Goal: Transaction & Acquisition: Purchase product/service

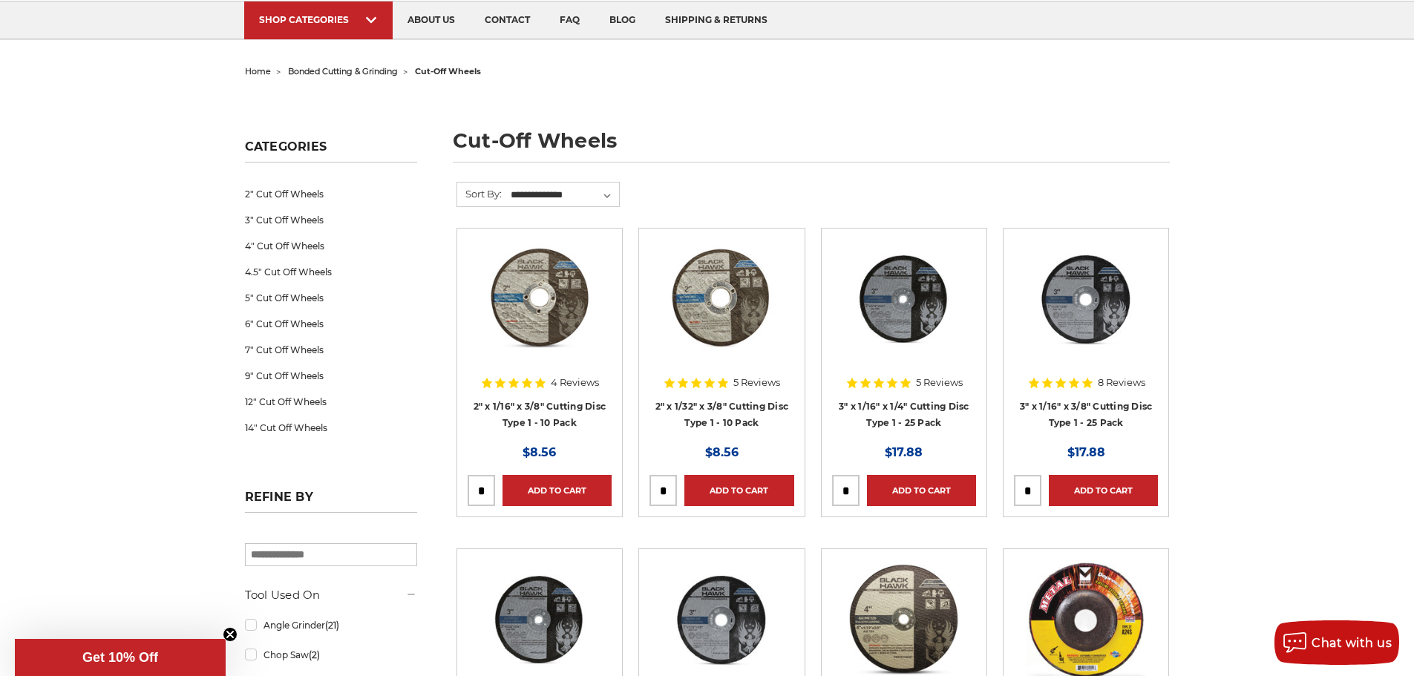
scroll to position [74, 0]
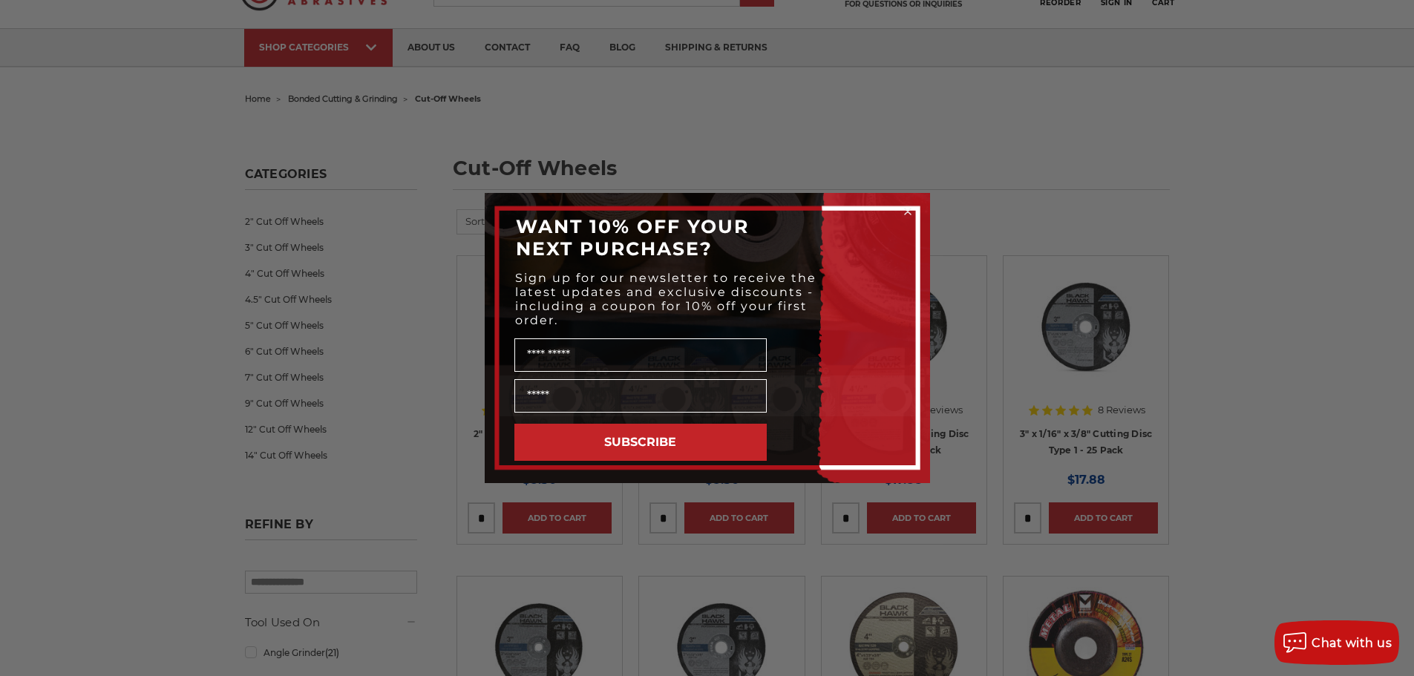
drag, startPoint x: 907, startPoint y: 208, endPoint x: 844, endPoint y: 240, distance: 70.7
click at [907, 209] on circle "Close dialog" at bounding box center [908, 212] width 14 height 14
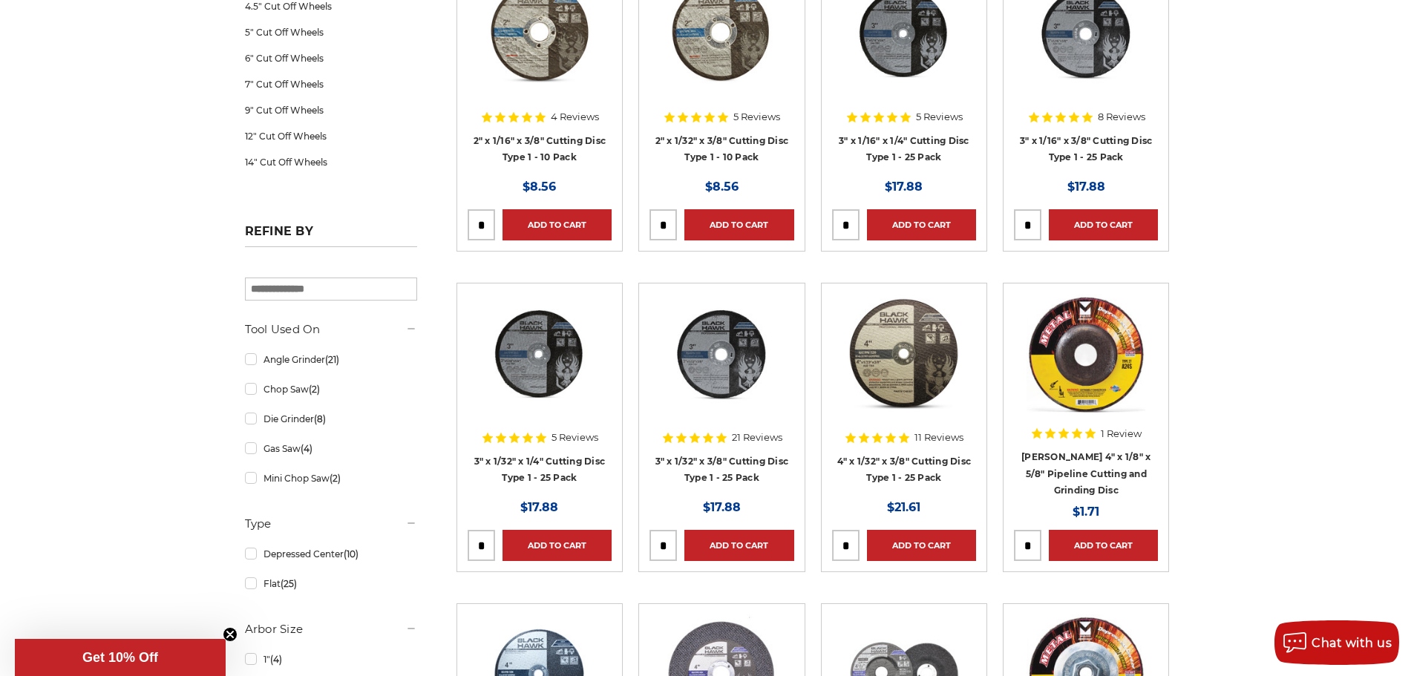
scroll to position [371, 0]
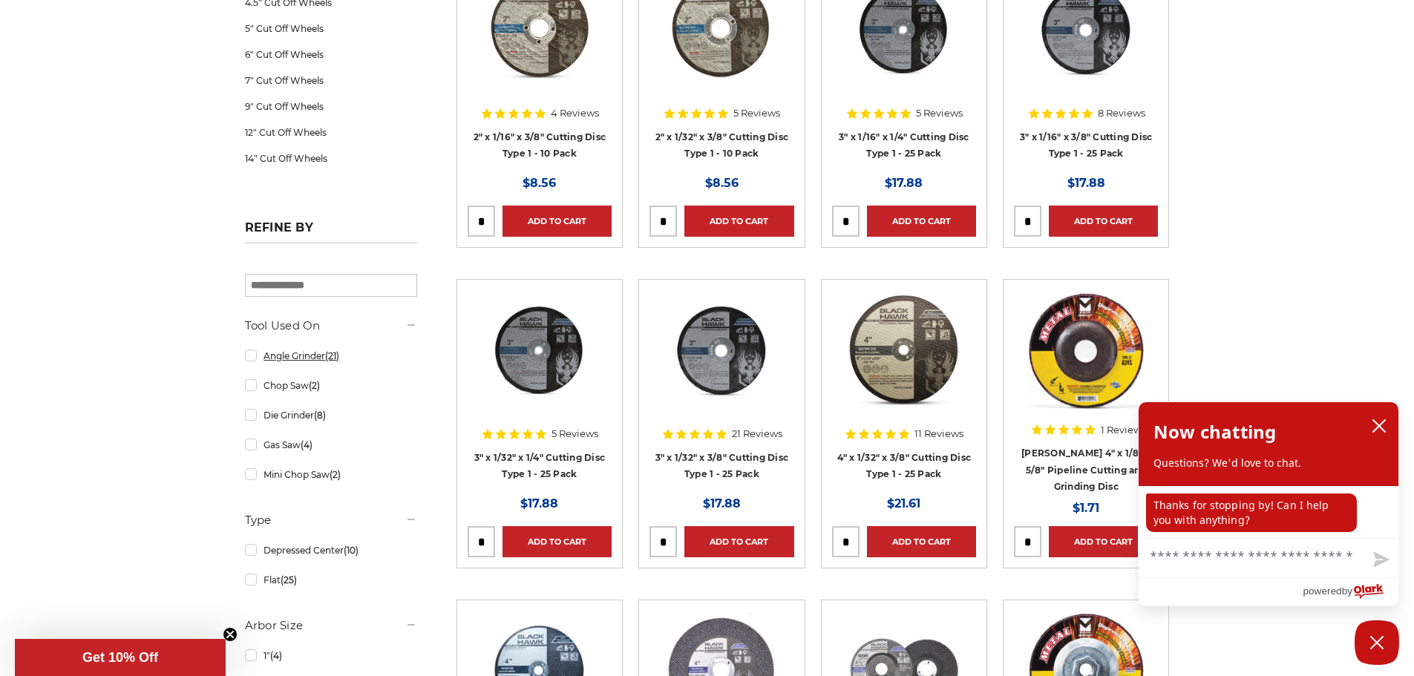
click at [253, 358] on link "Angle Grinder (21)" at bounding box center [331, 356] width 172 height 26
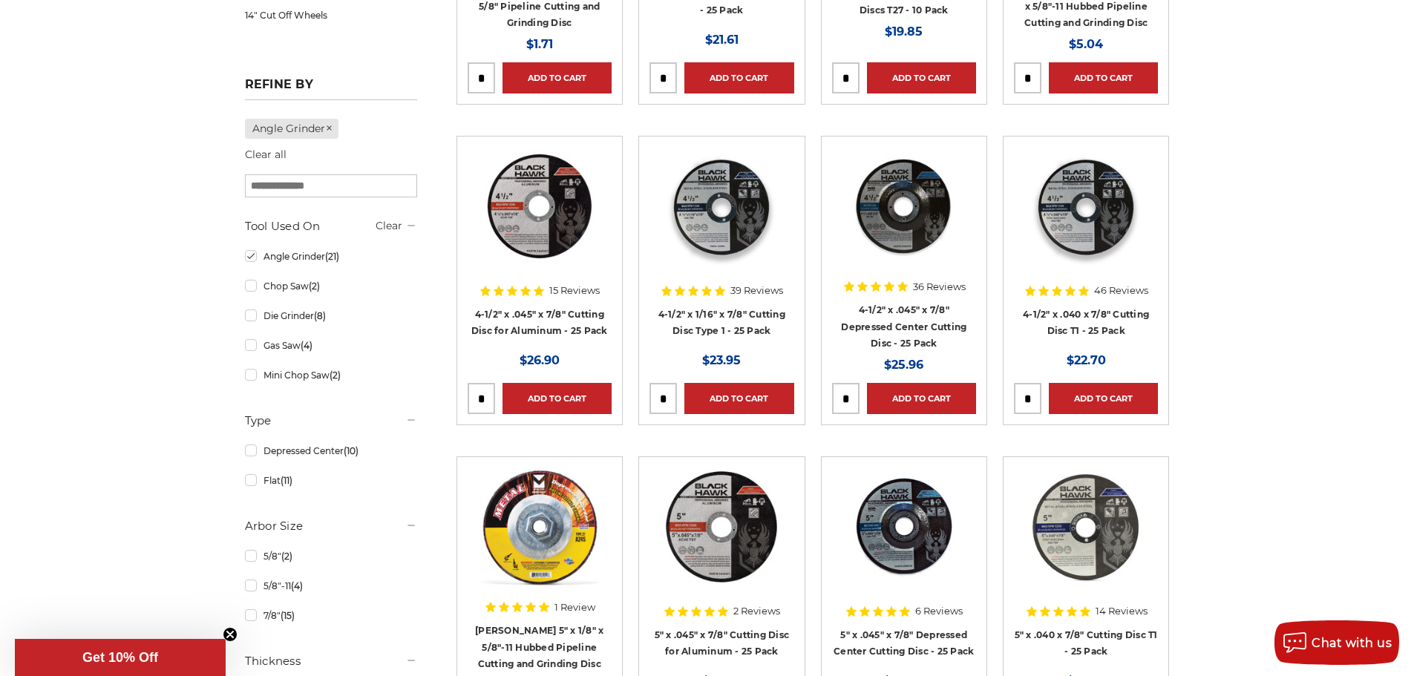
scroll to position [520, 0]
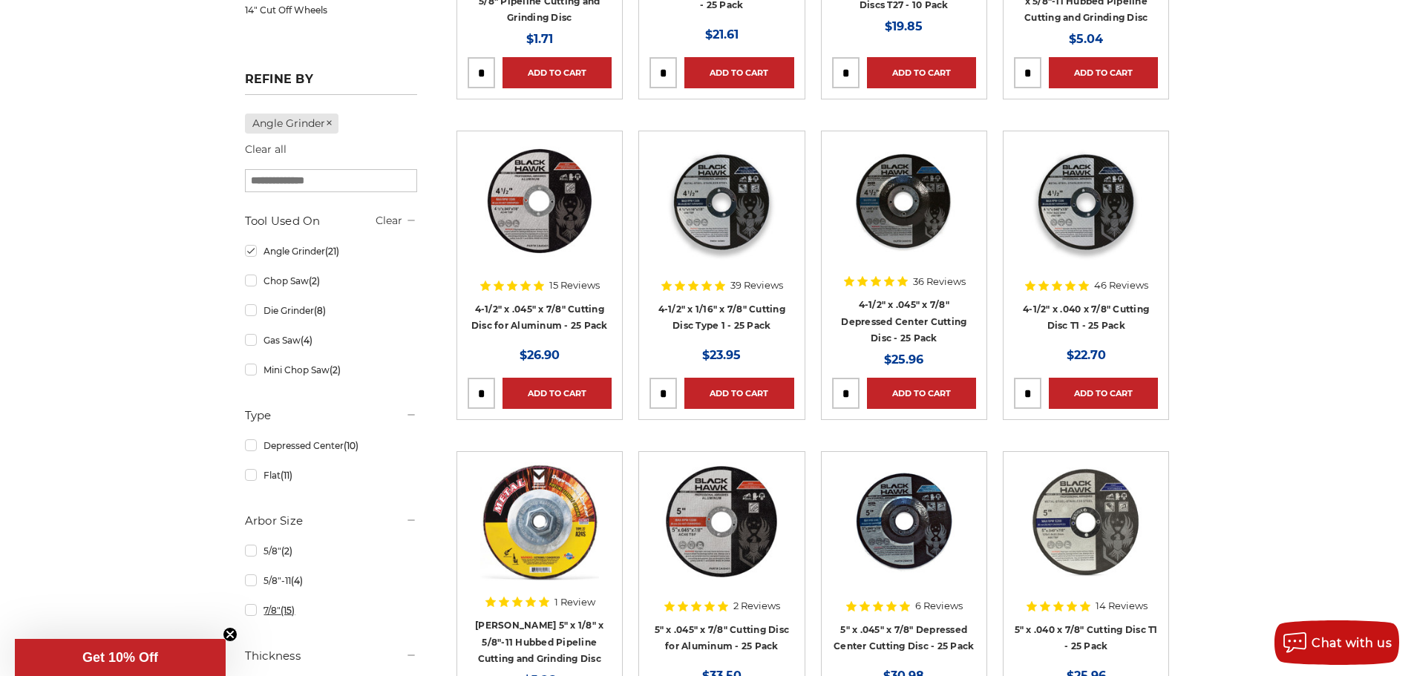
click at [254, 612] on link "7/8" (15)" at bounding box center [331, 611] width 172 height 26
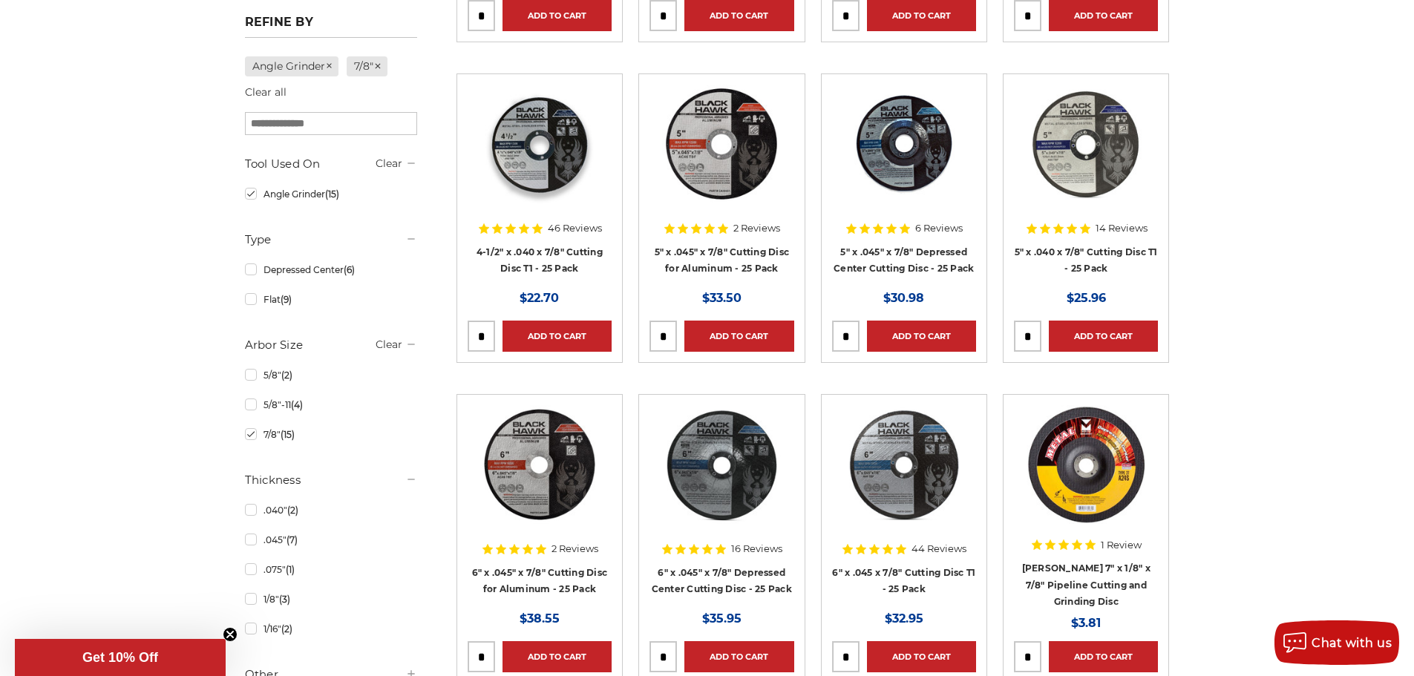
scroll to position [891, 0]
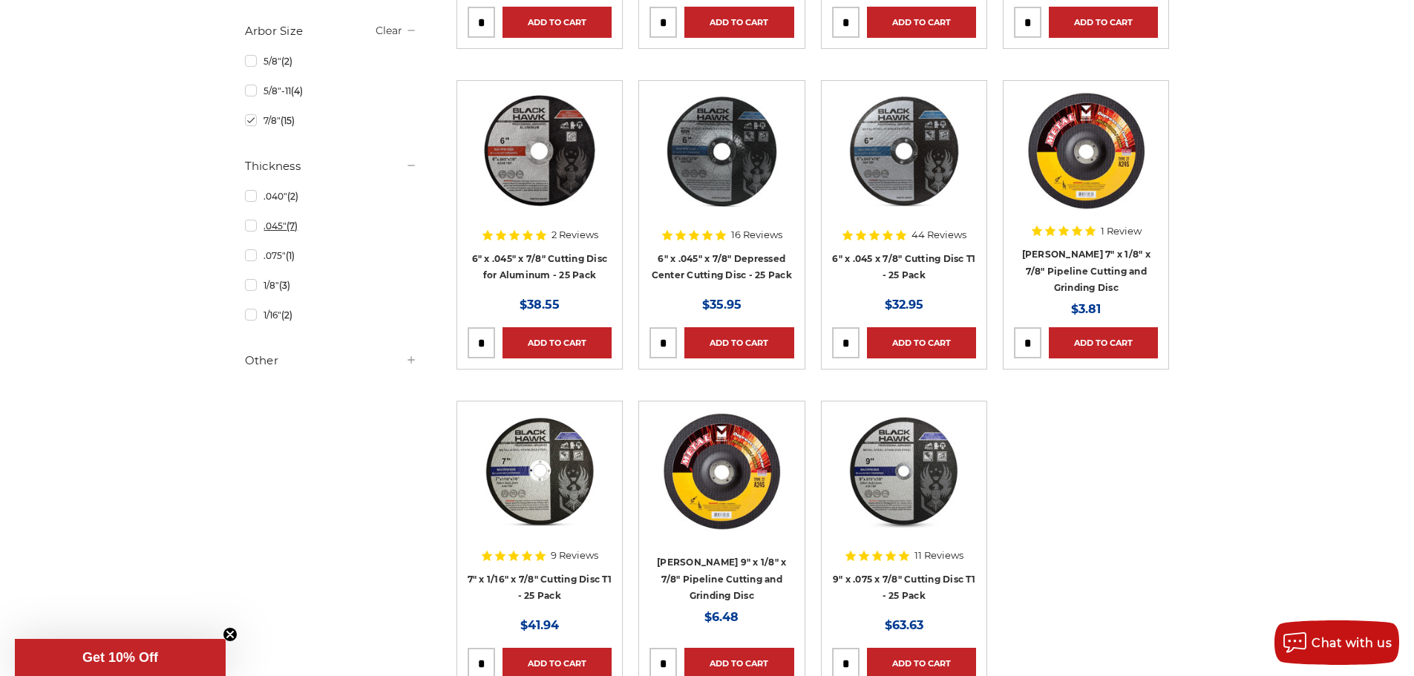
click at [250, 232] on link ".045" (7)" at bounding box center [331, 226] width 172 height 26
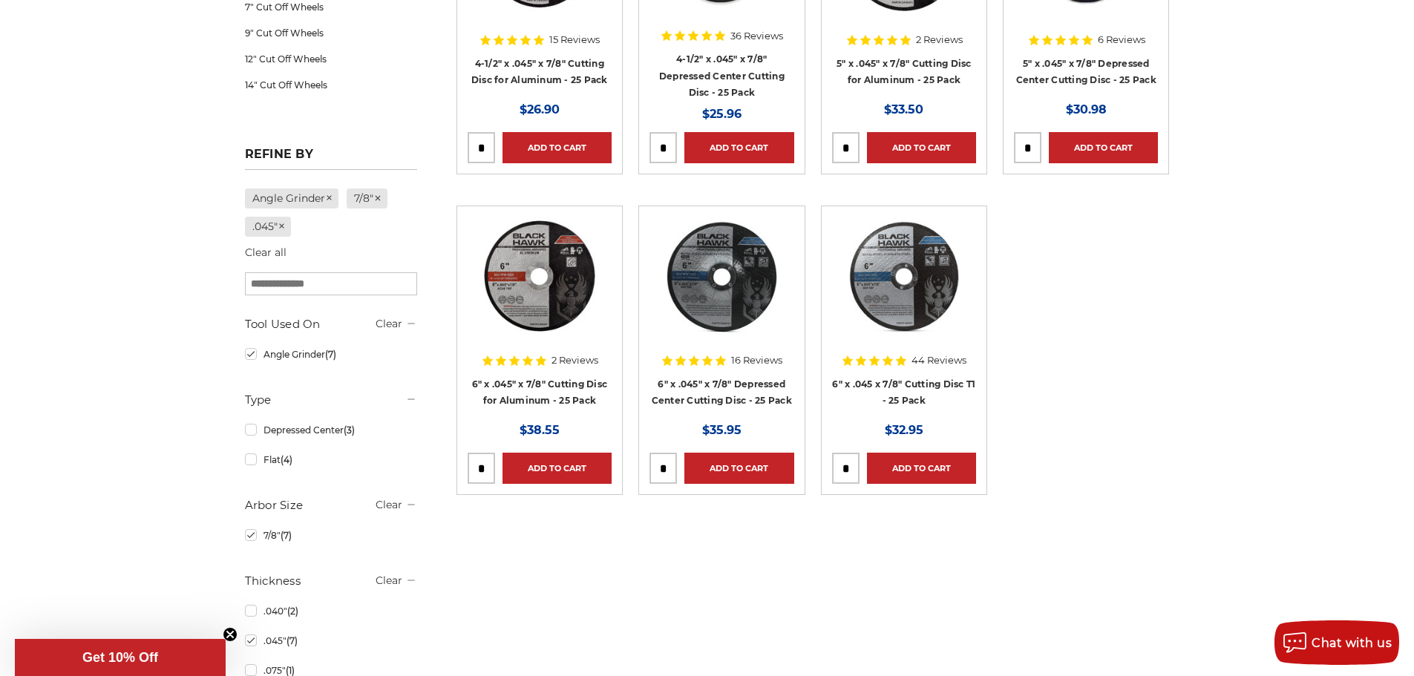
scroll to position [223, 0]
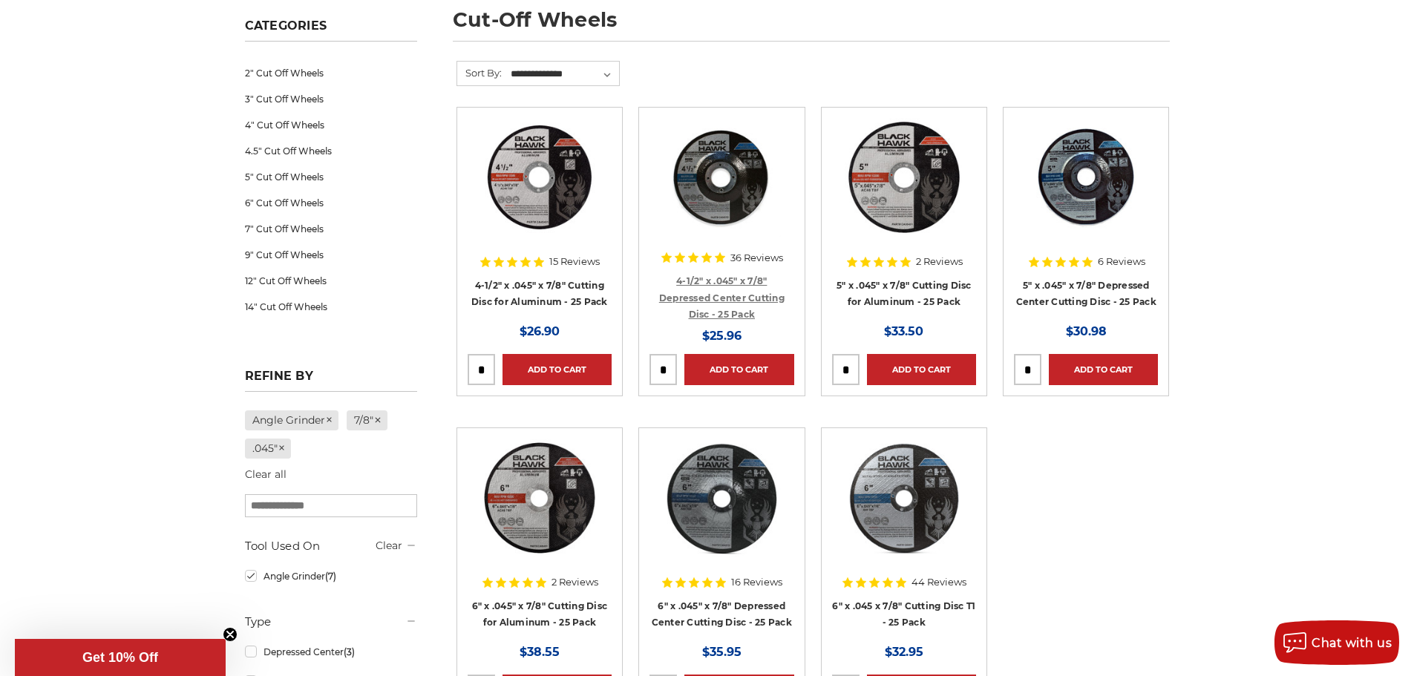
click at [726, 313] on link "4-1/2" x .045" x 7/8" Depressed Center Cutting Disc - 25 Pack" at bounding box center [721, 297] width 125 height 45
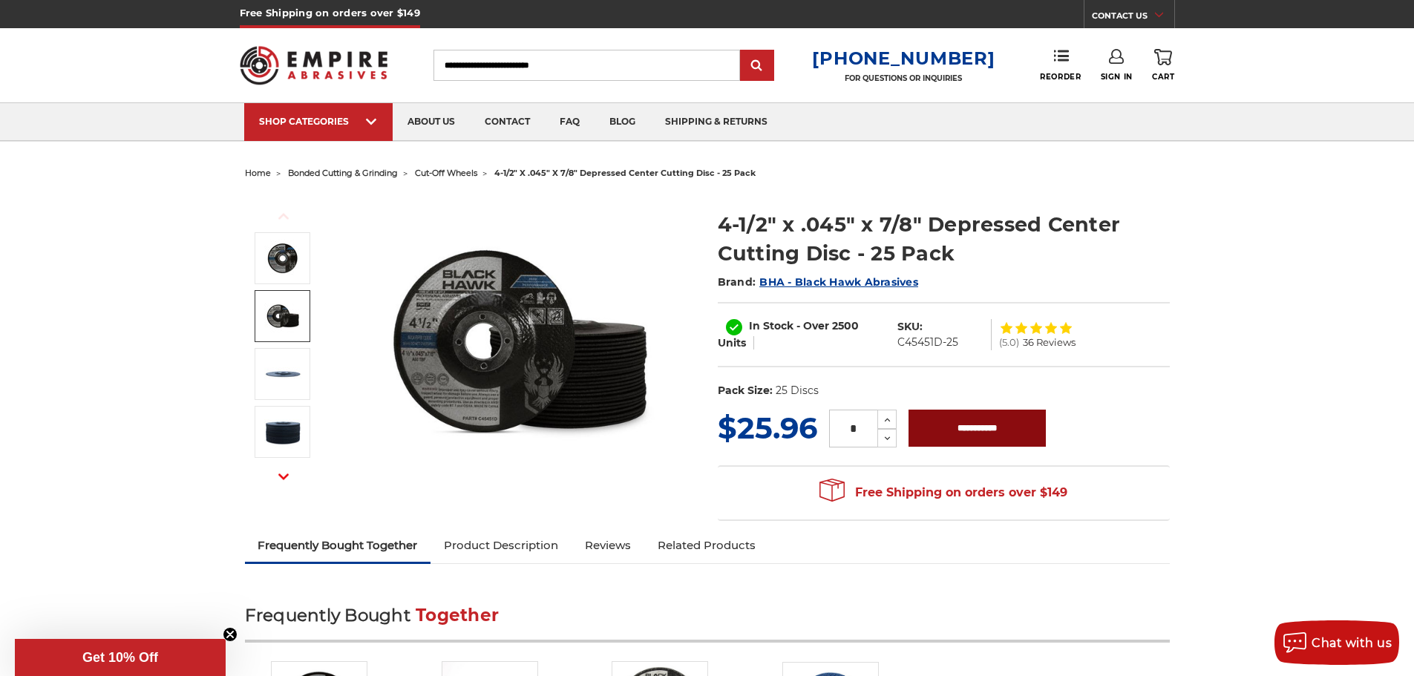
click at [981, 428] on input "**********" at bounding box center [977, 428] width 137 height 37
type input "**********"
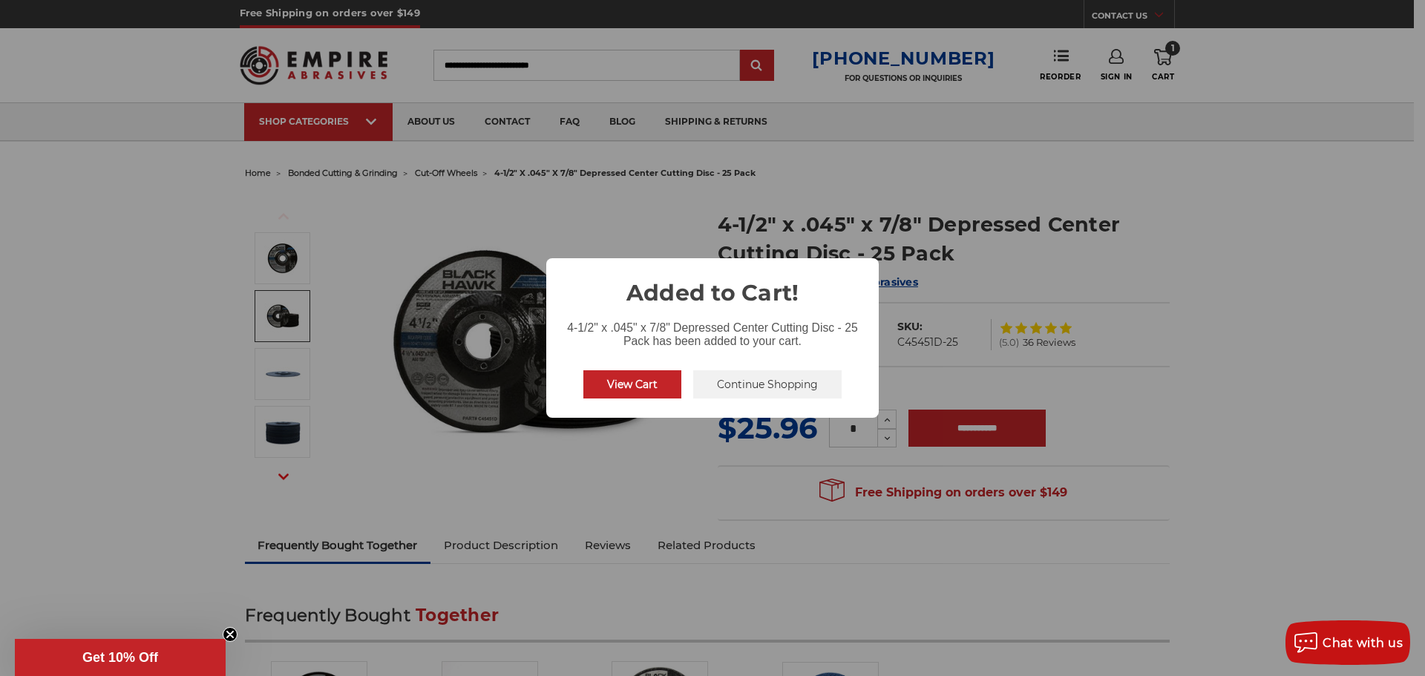
click at [786, 387] on div "× Added to Cart! 4-1/2" x .045" x 7/8" Depressed Center Cutting Disc - 25 Pack …" at bounding box center [712, 338] width 1425 height 676
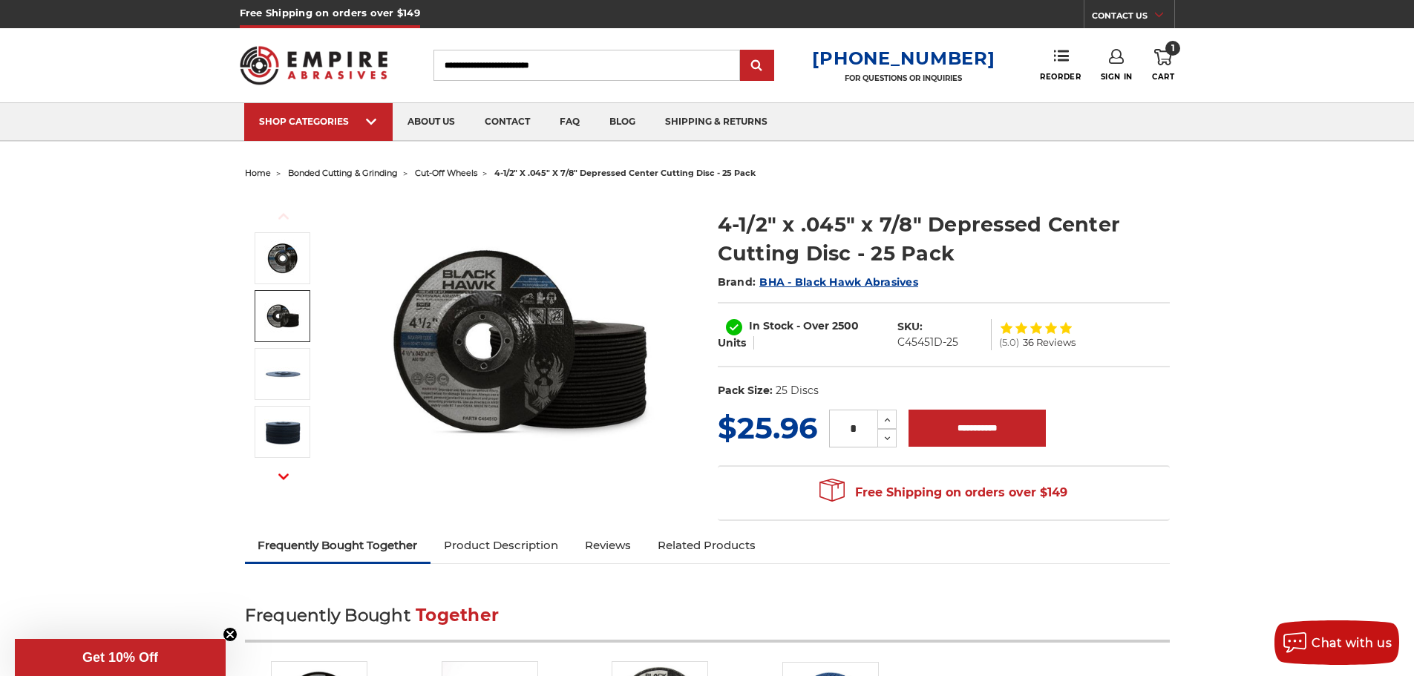
click at [336, 173] on span "bonded cutting & grinding" at bounding box center [343, 173] width 110 height 10
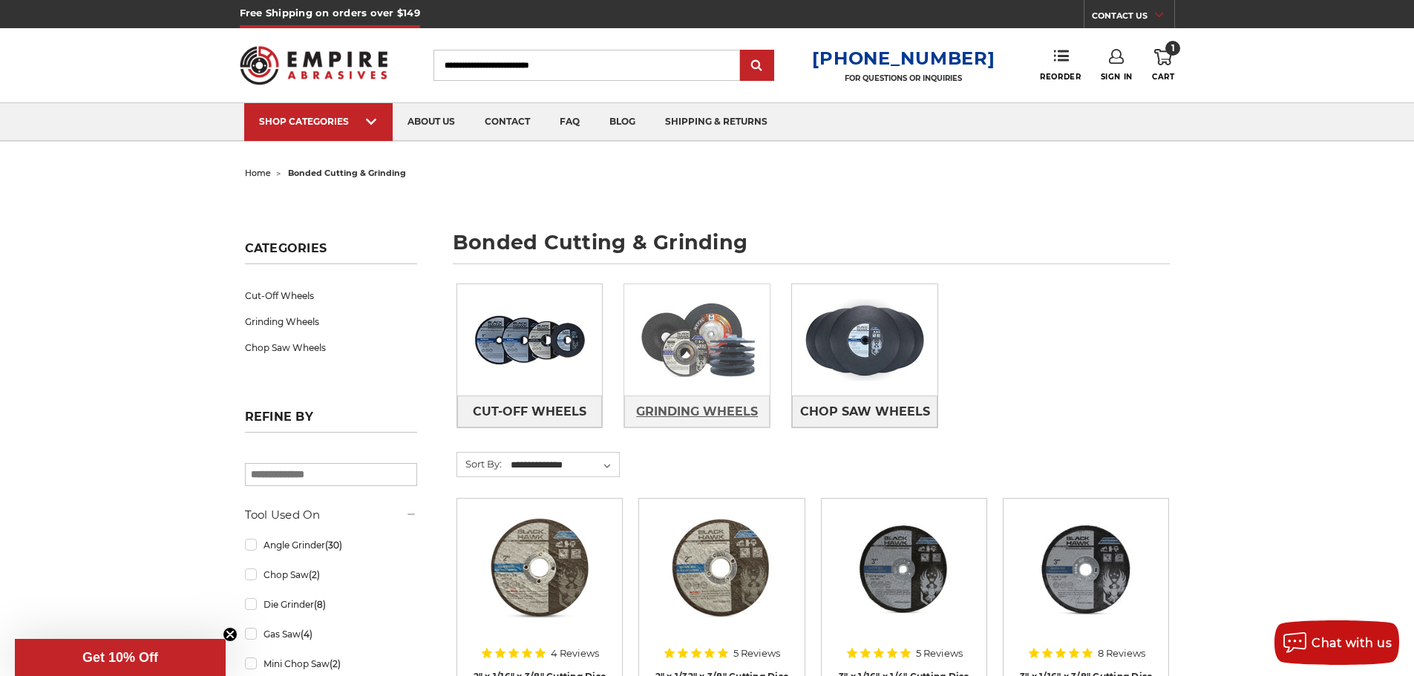
click at [715, 400] on span "Grinding Wheels" at bounding box center [697, 411] width 122 height 25
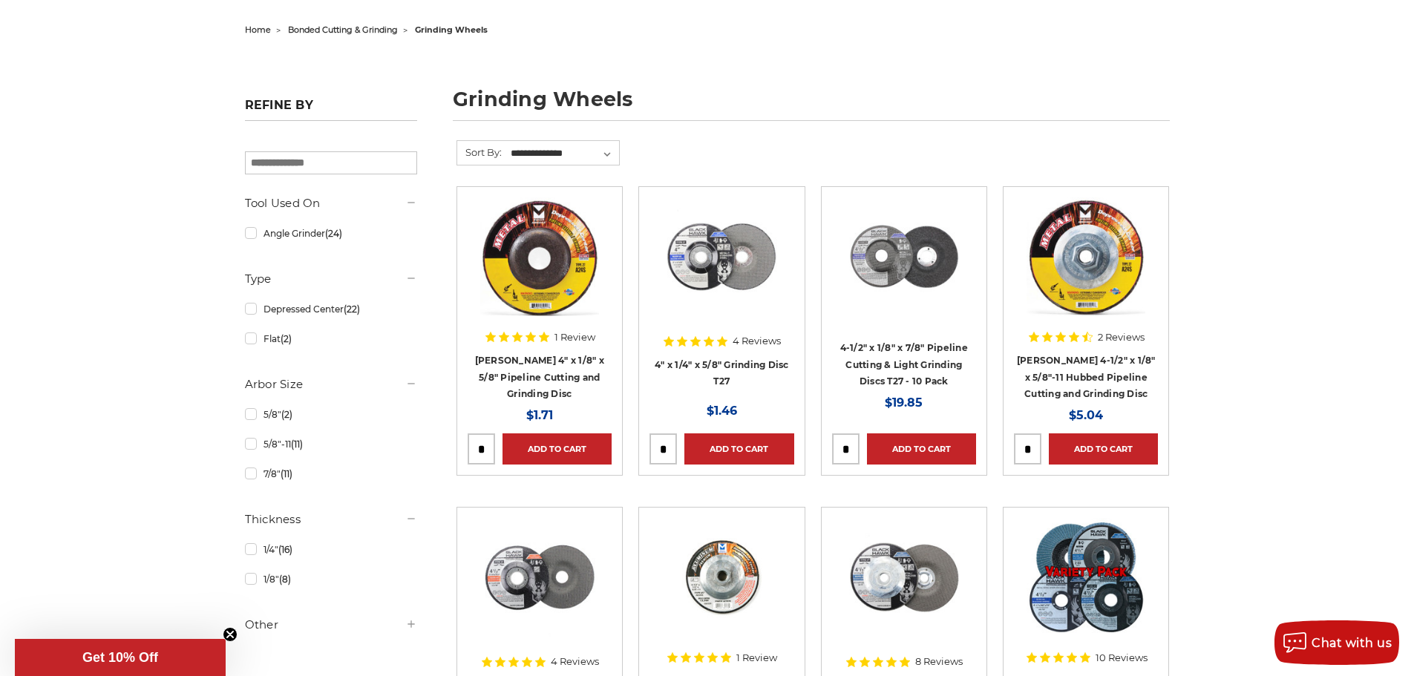
scroll to position [148, 0]
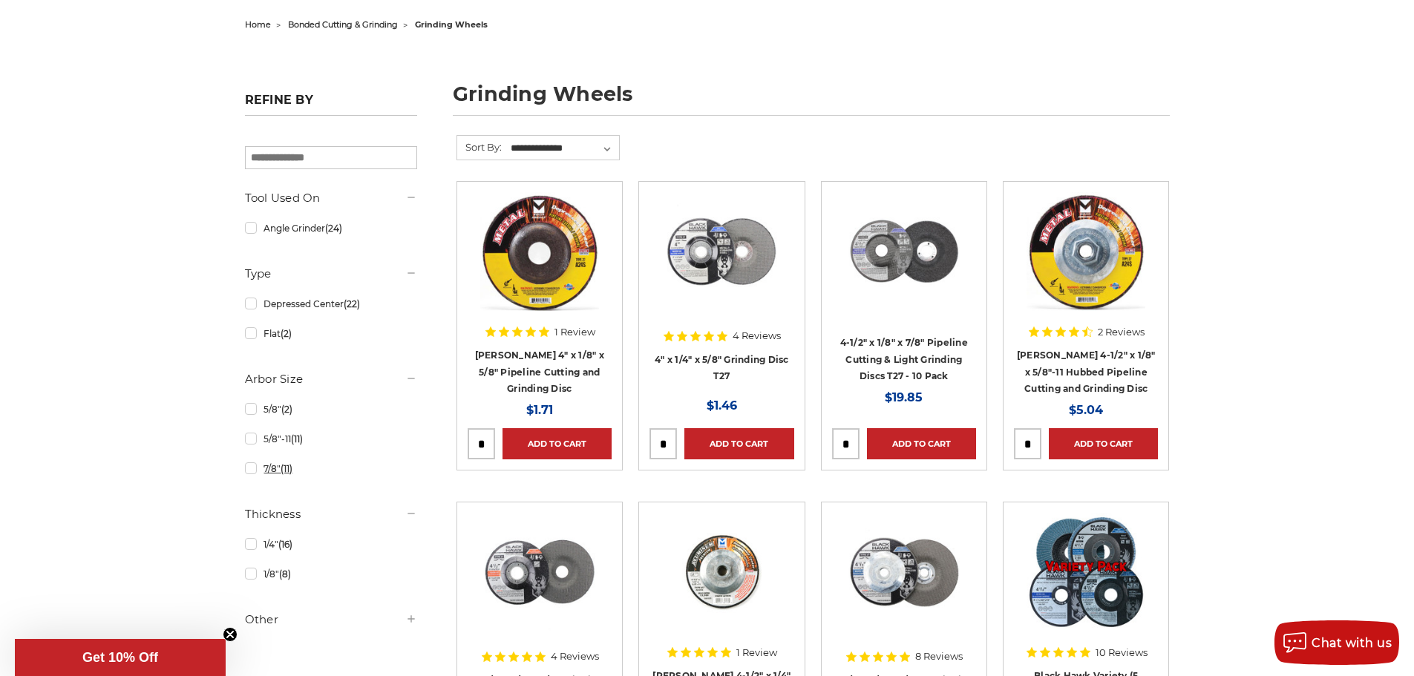
click at [255, 473] on link "7/8" (11)" at bounding box center [331, 469] width 172 height 26
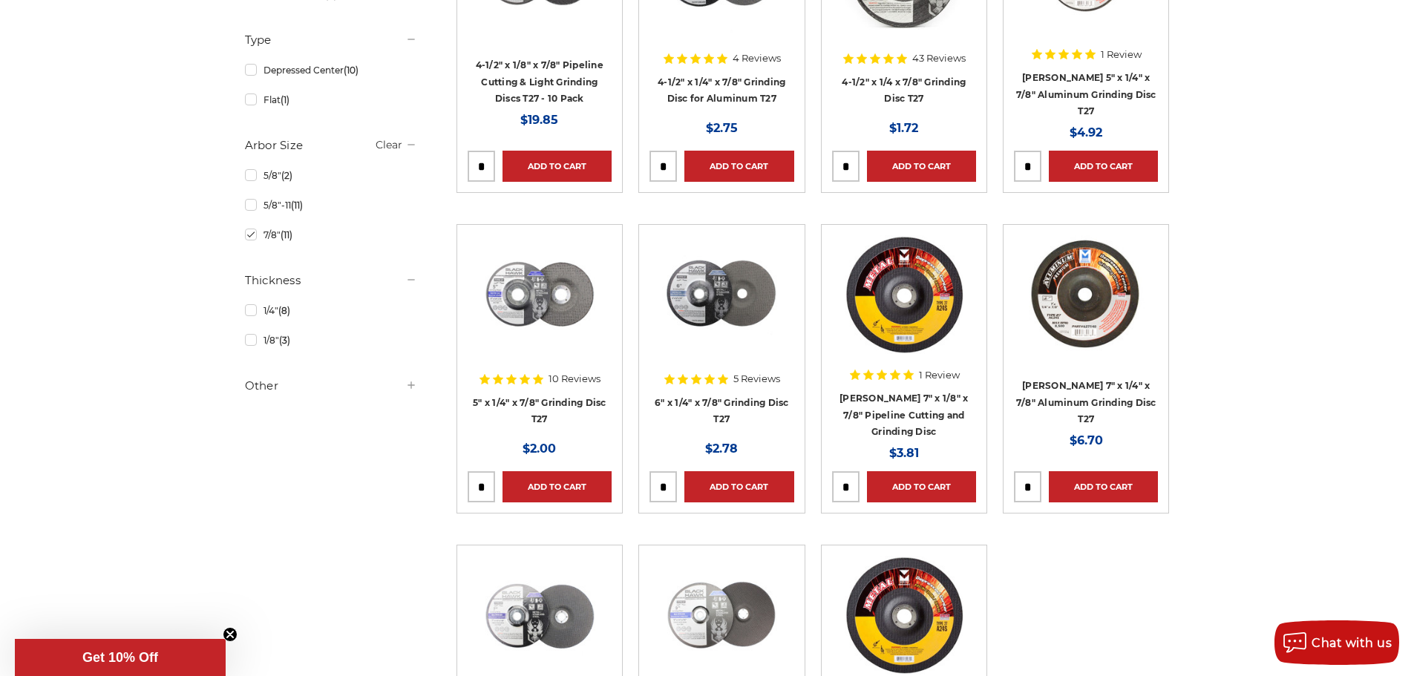
scroll to position [445, 0]
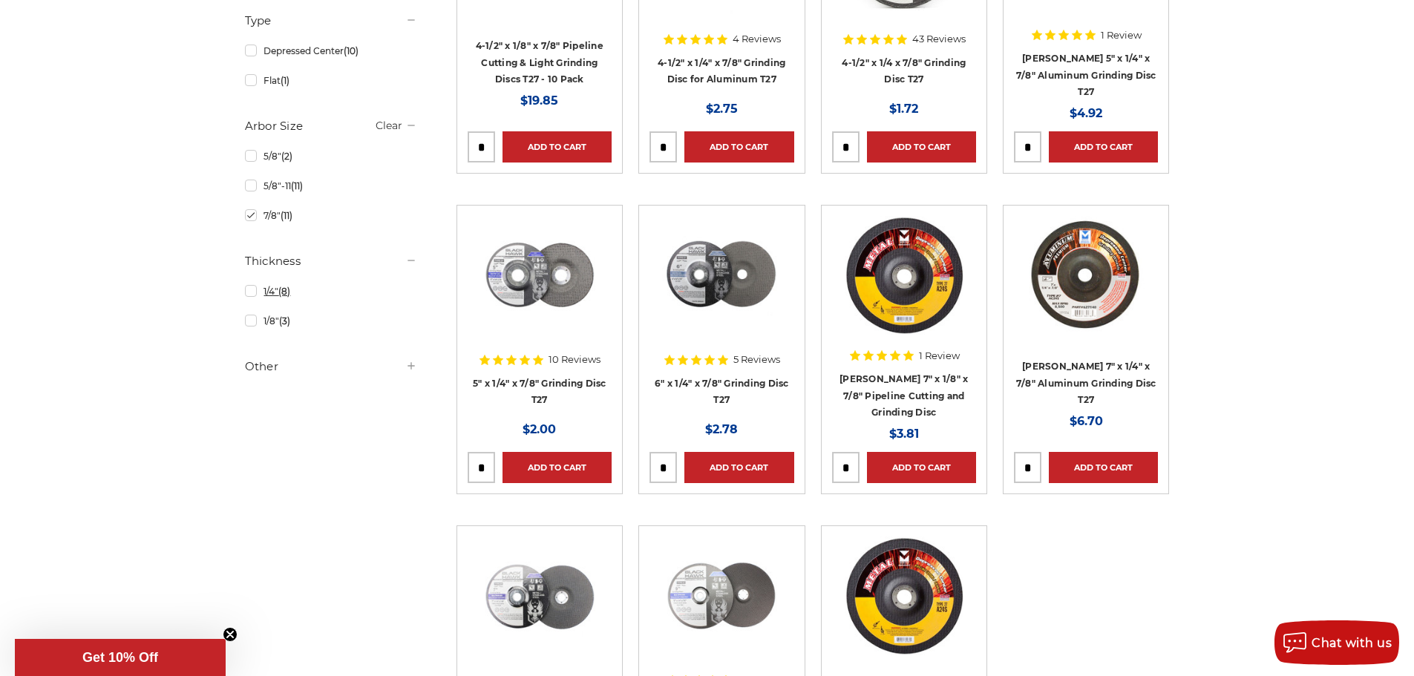
click at [252, 288] on link "1/4" (8)" at bounding box center [331, 291] width 172 height 26
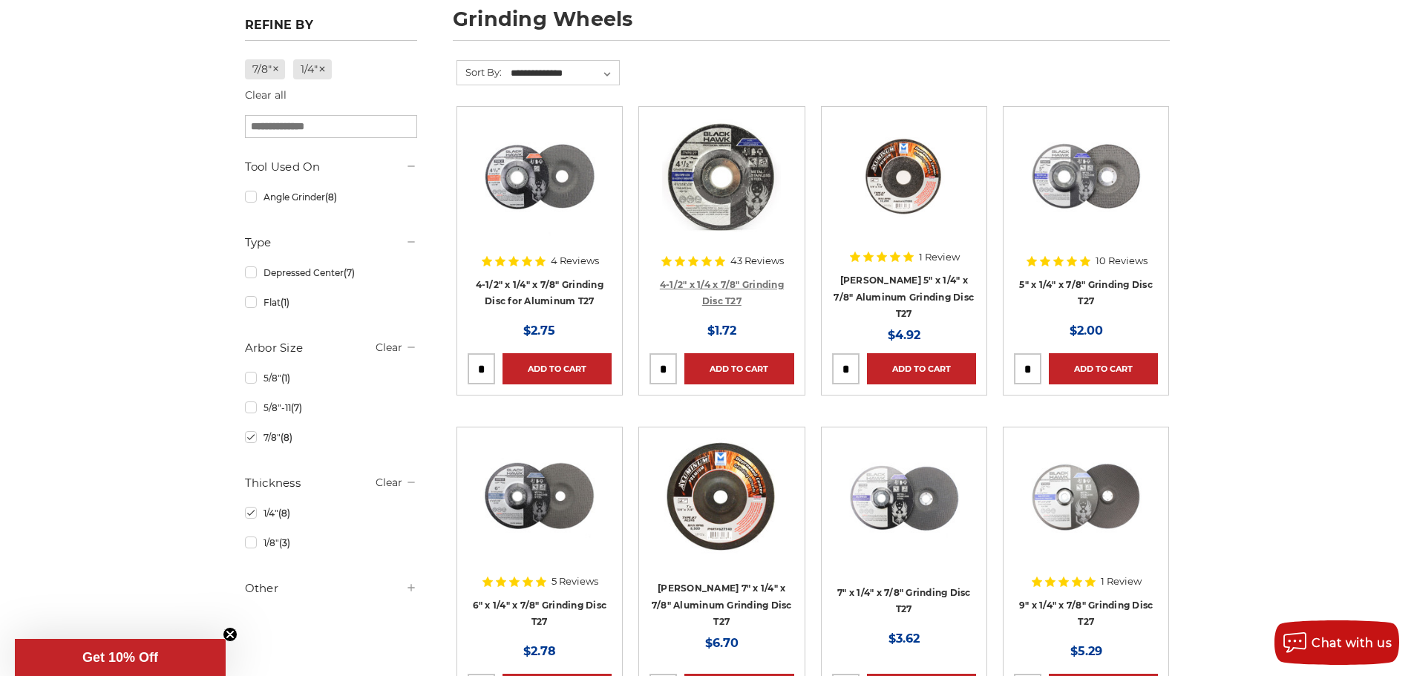
scroll to position [223, 0]
click at [733, 295] on link "4-1/2" x 1/4 x 7/8" Grinding Disc T27" at bounding box center [722, 294] width 124 height 28
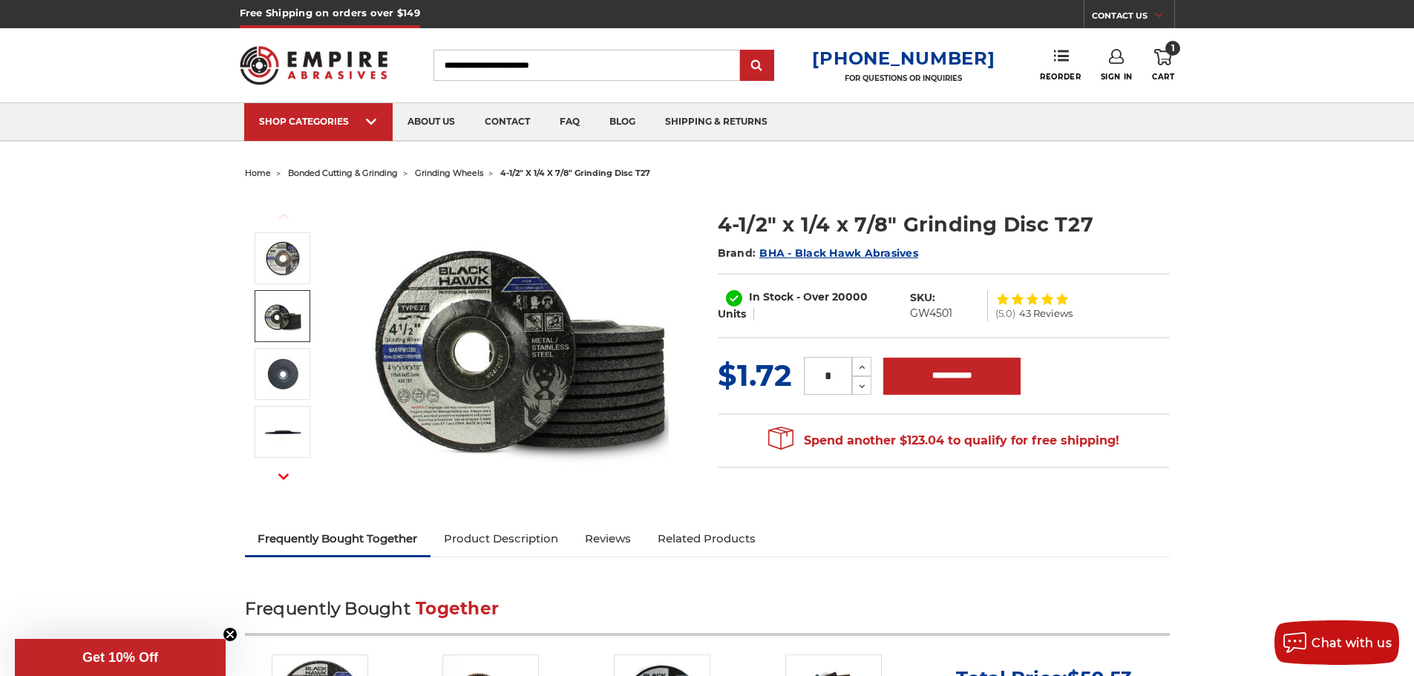
click at [834, 382] on input "*" at bounding box center [828, 376] width 48 height 38
type input "**"
click at [979, 384] on input "**********" at bounding box center [951, 376] width 137 height 37
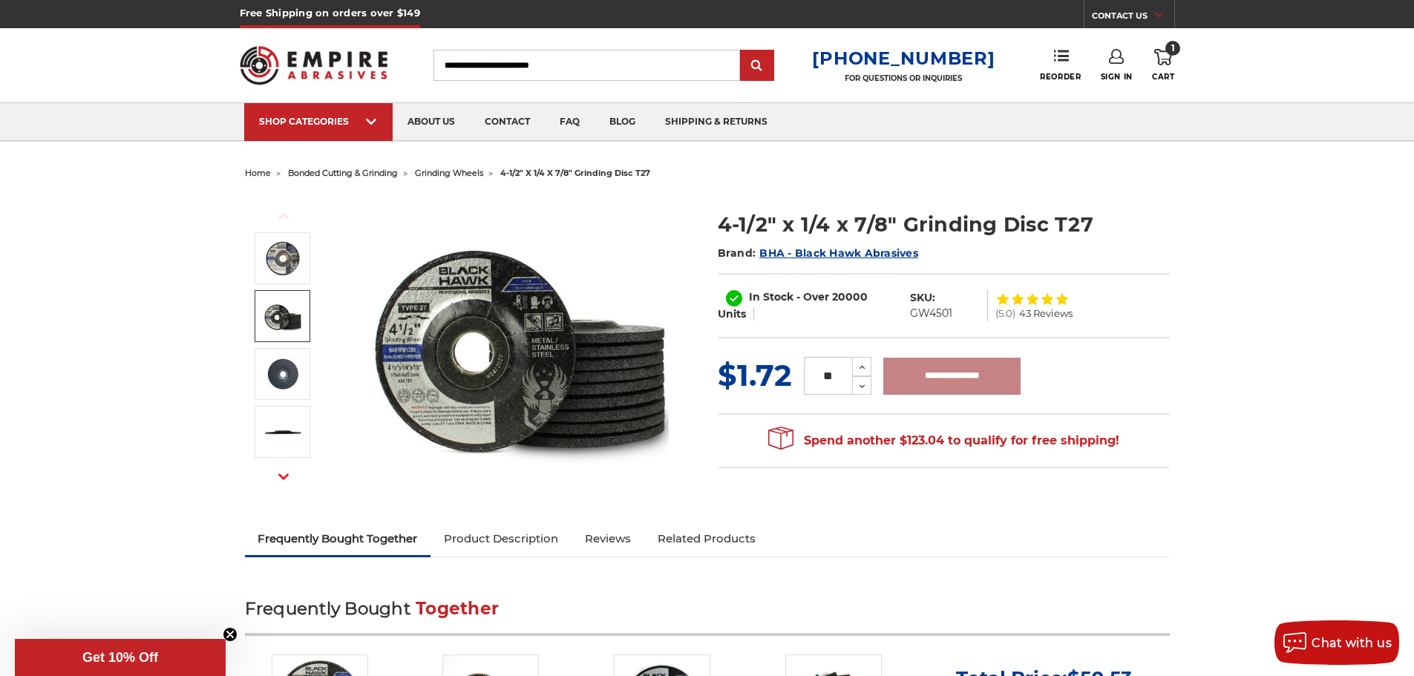
type input "**********"
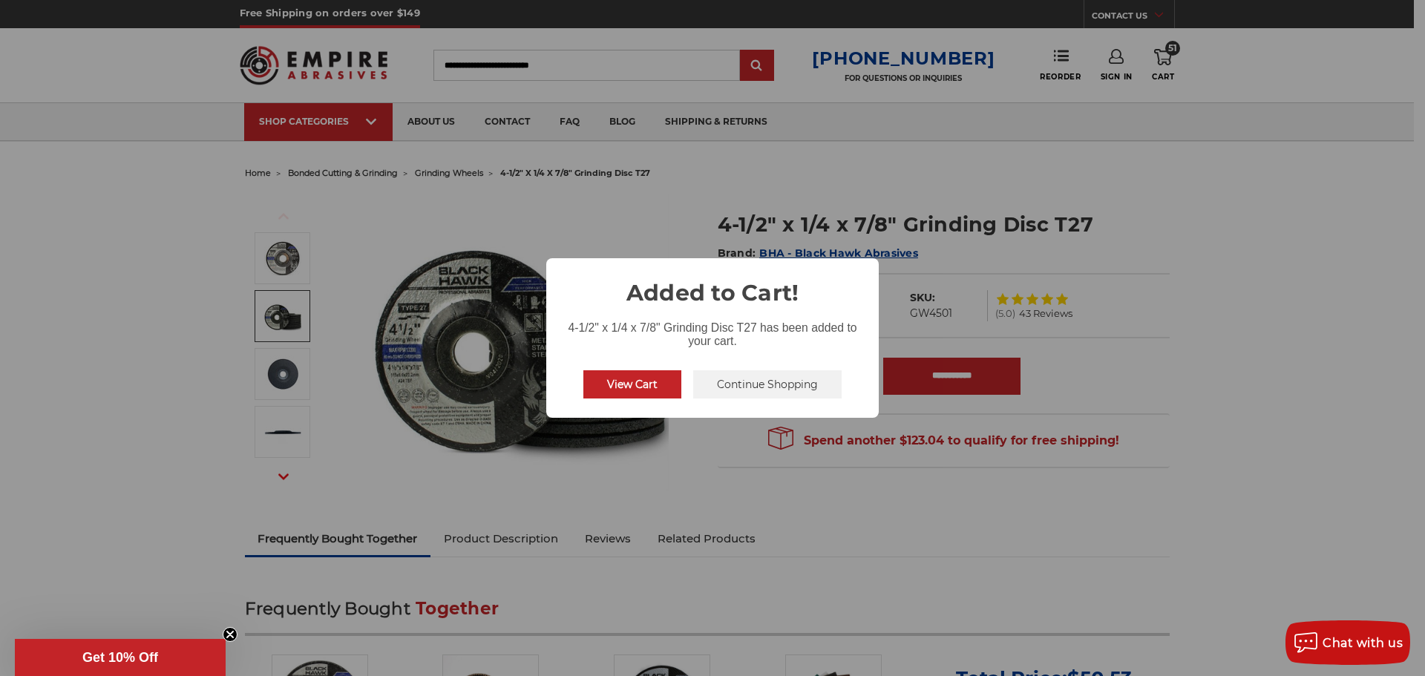
click at [737, 382] on button "Continue Shopping" at bounding box center [767, 384] width 148 height 28
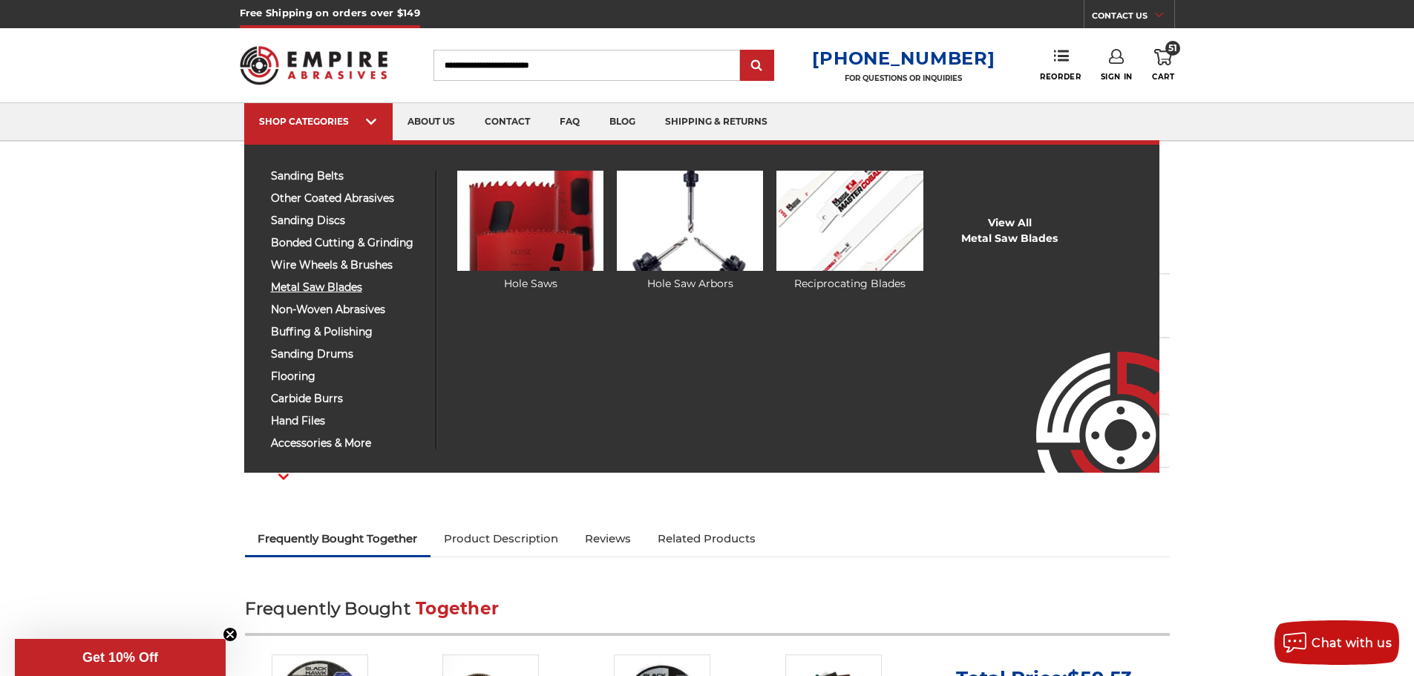
click at [323, 286] on span "metal saw blades" at bounding box center [348, 287] width 154 height 11
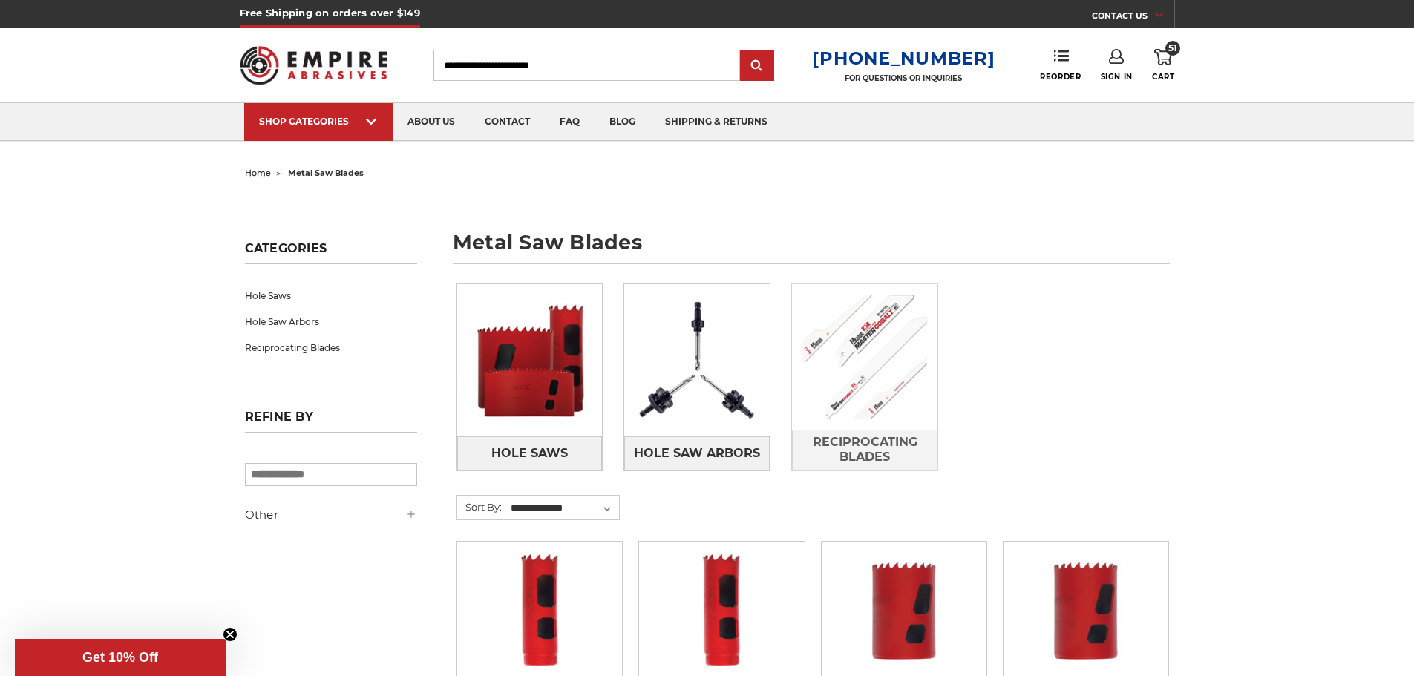
click at [886, 423] on img at bounding box center [865, 357] width 146 height 146
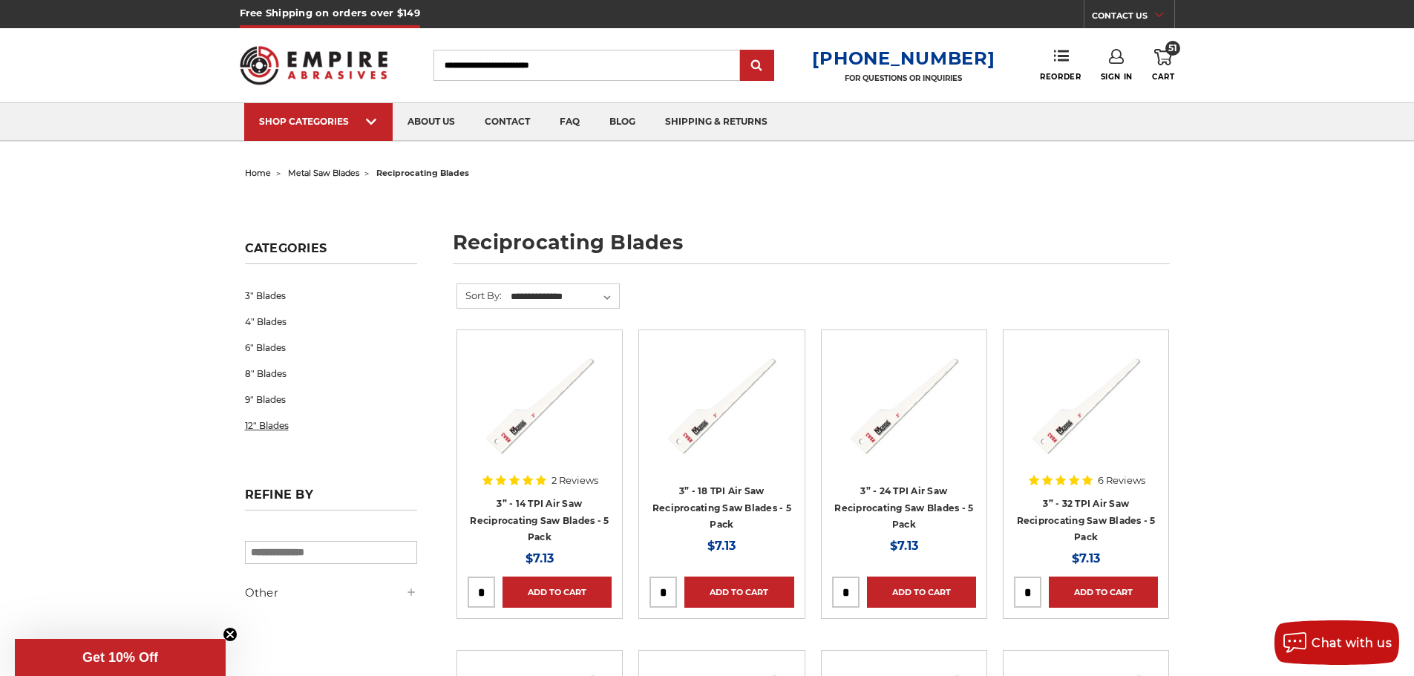
click at [279, 422] on link "12" Blades" at bounding box center [331, 426] width 172 height 26
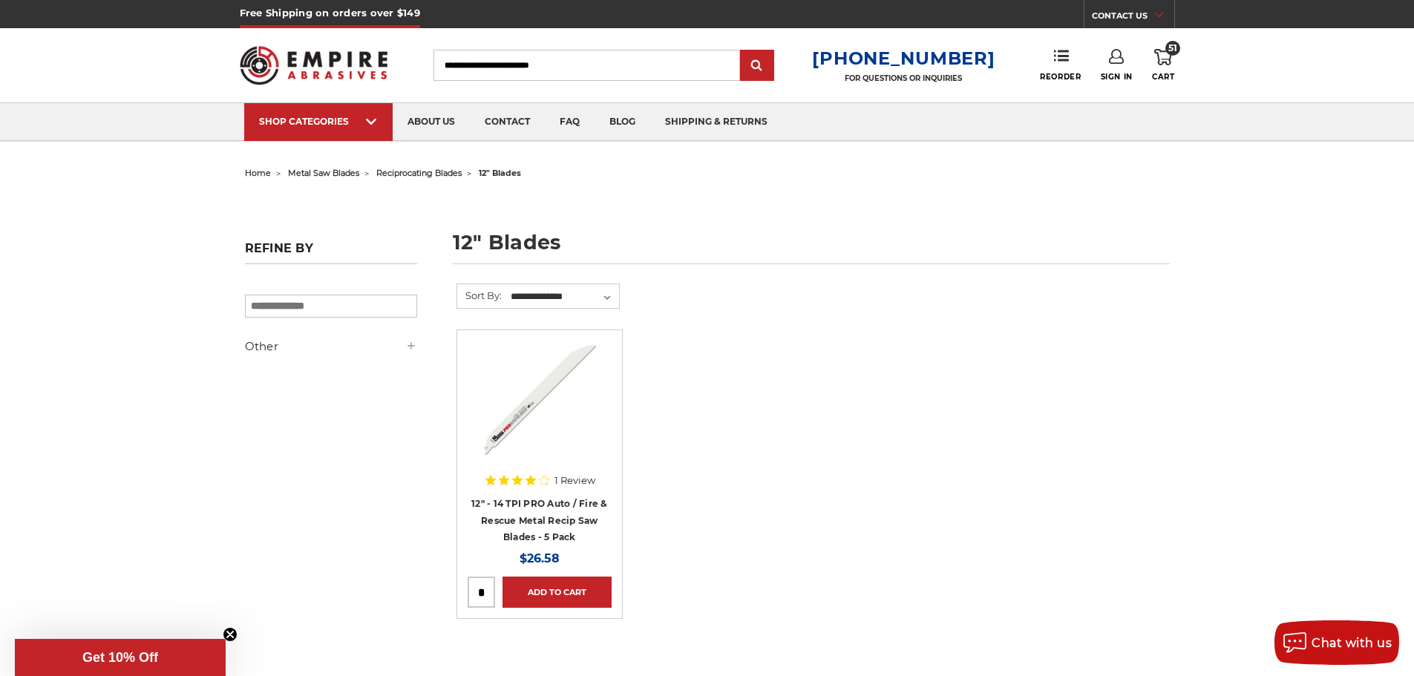
click at [1169, 55] on icon at bounding box center [1163, 57] width 18 height 16
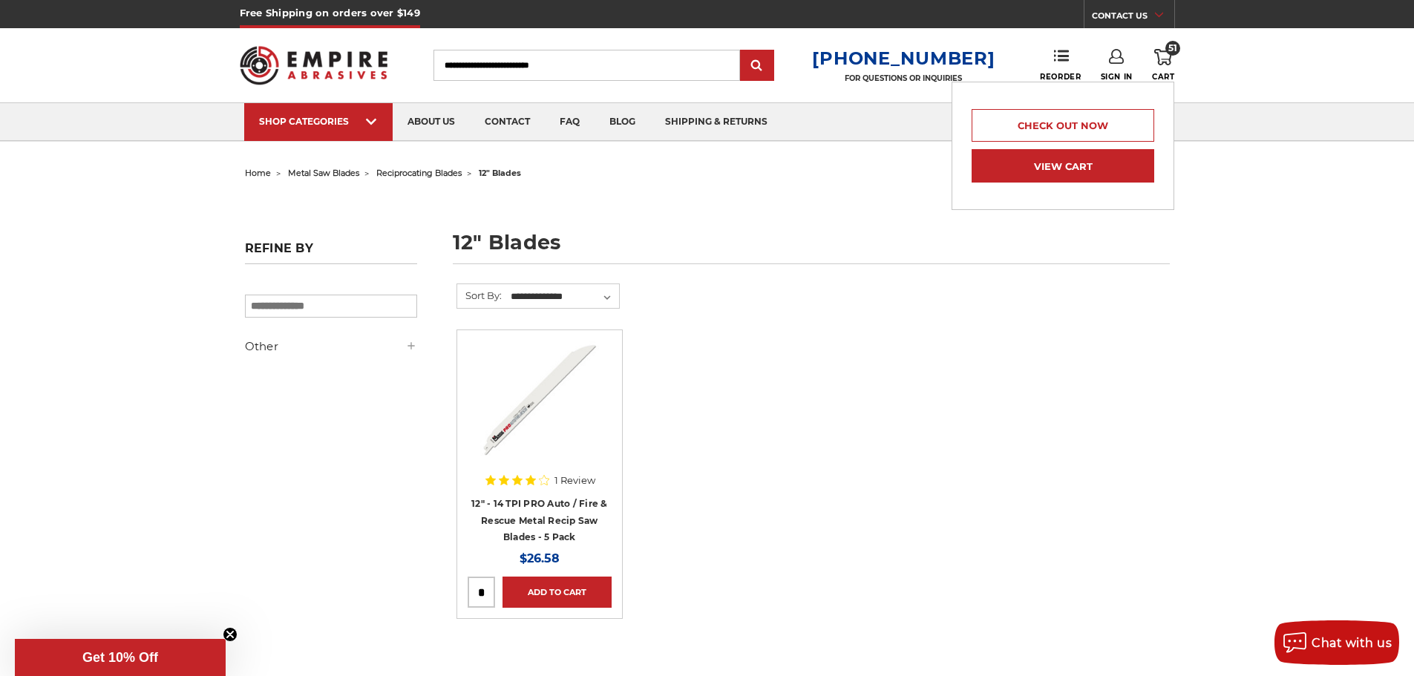
click at [1027, 174] on link "View Cart" at bounding box center [1063, 165] width 183 height 33
